Goal: Information Seeking & Learning: Learn about a topic

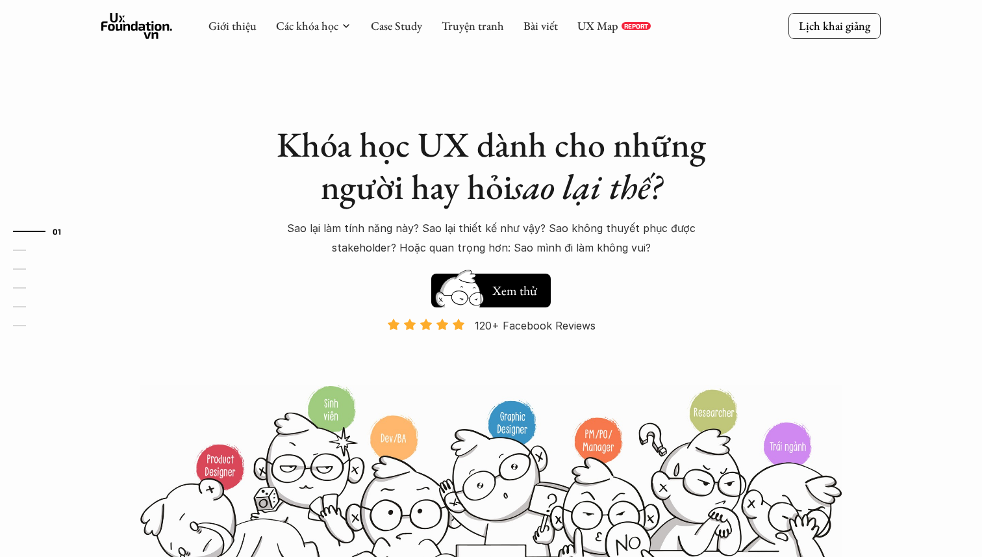
click at [305, 34] on div "Giới thiệu Các khóa học Case Study Truyện tranh Bài viết UX Map REPORT" at bounding box center [429, 26] width 442 height 26
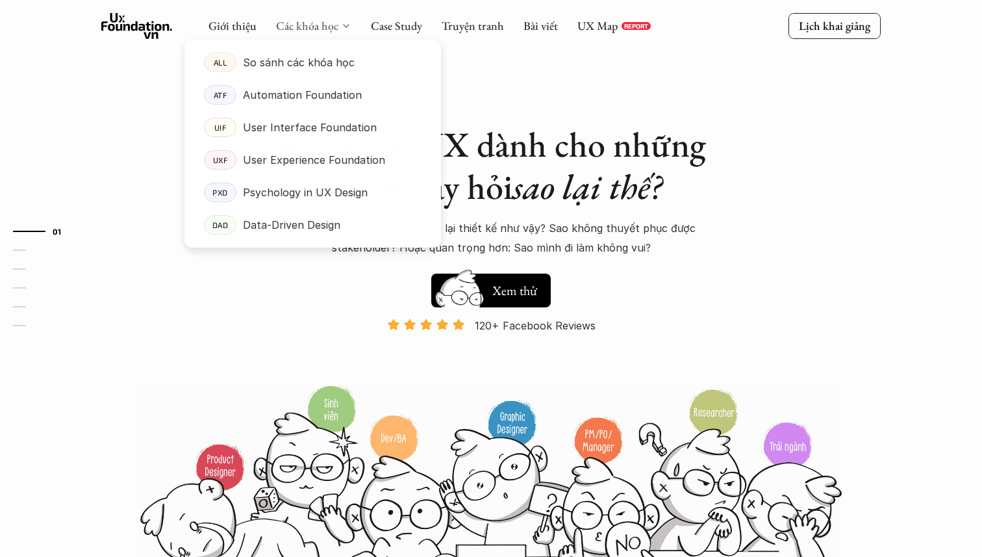
click at [305, 27] on link "Các khóa học" at bounding box center [307, 25] width 62 height 15
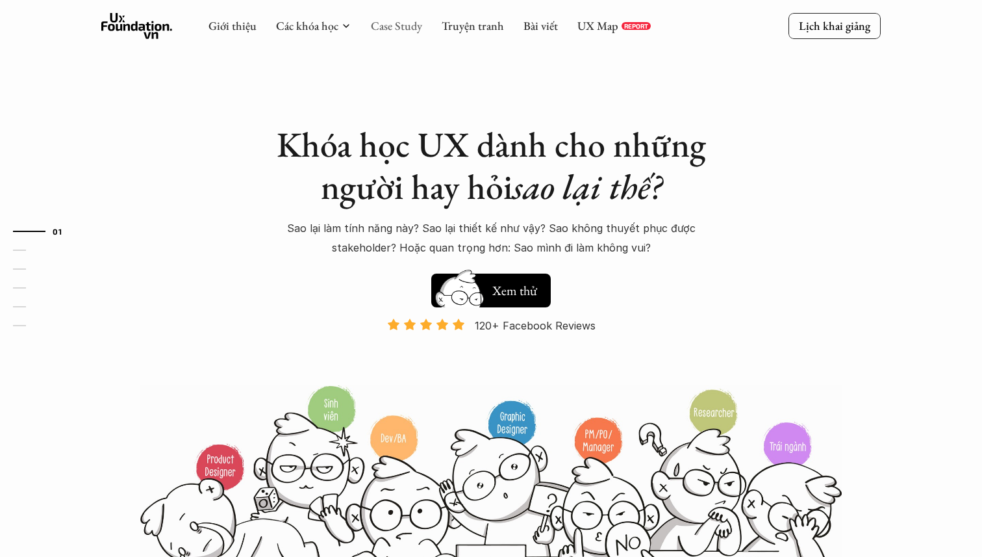
click at [405, 22] on link "Case Study" at bounding box center [396, 25] width 51 height 15
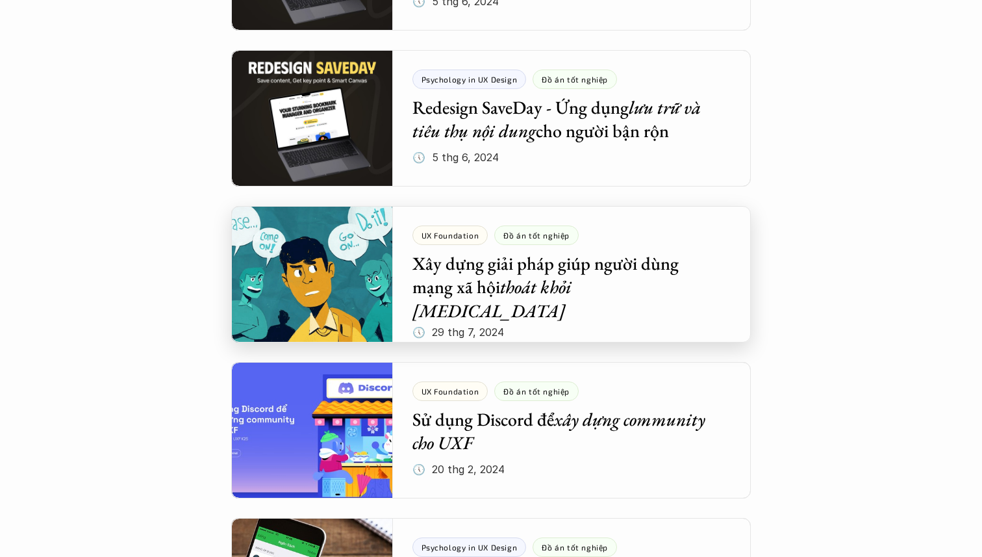
scroll to position [1363, 0]
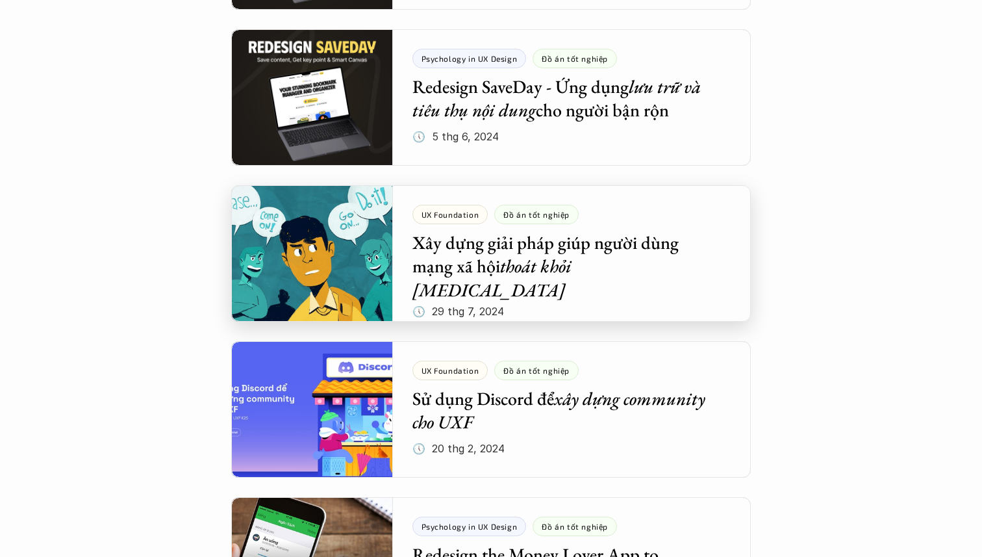
click at [563, 281] on div at bounding box center [491, 253] width 520 height 136
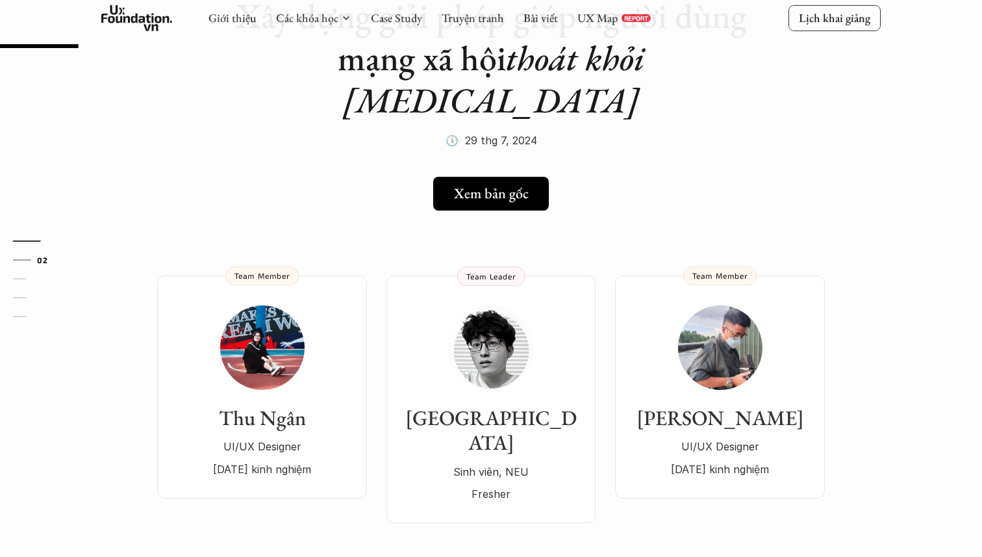
scroll to position [129, 0]
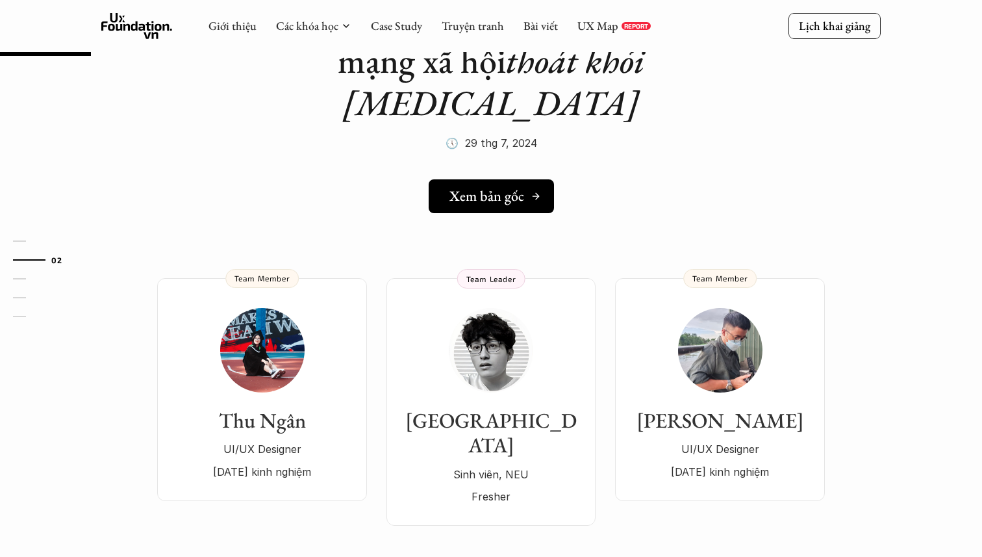
click at [490, 188] on h5 "Xem bản gốc" at bounding box center [486, 196] width 75 height 17
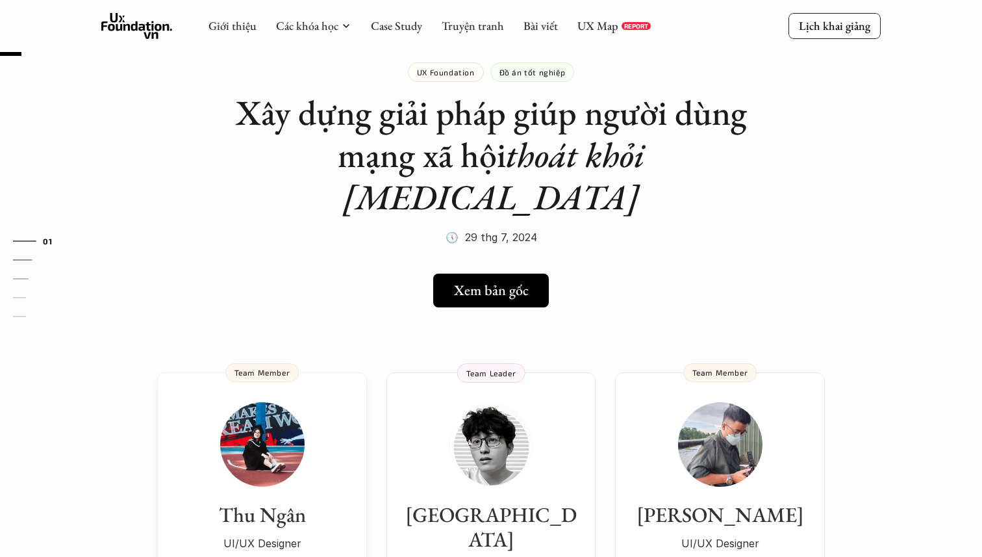
scroll to position [0, 0]
